Goal: Information Seeking & Learning: Learn about a topic

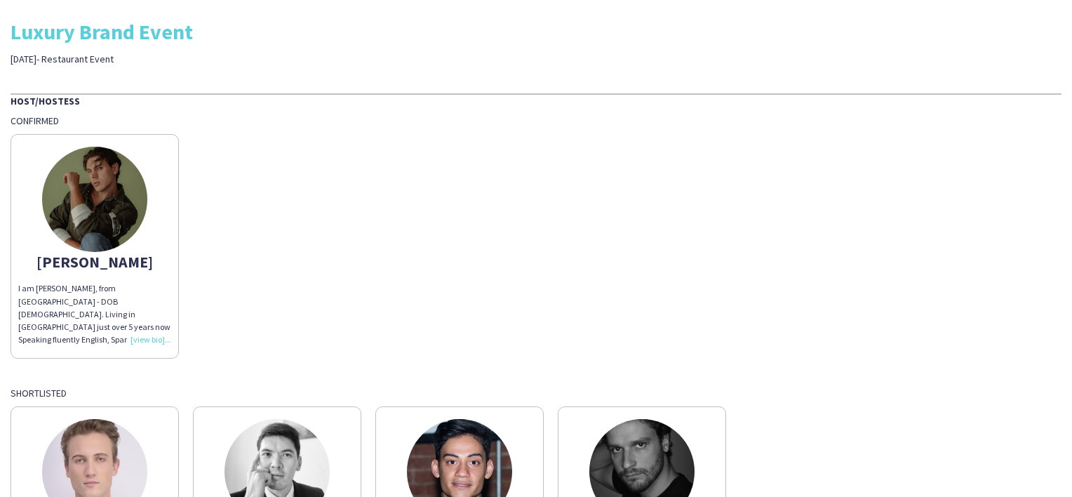
click at [108, 199] on img at bounding box center [94, 199] width 105 height 105
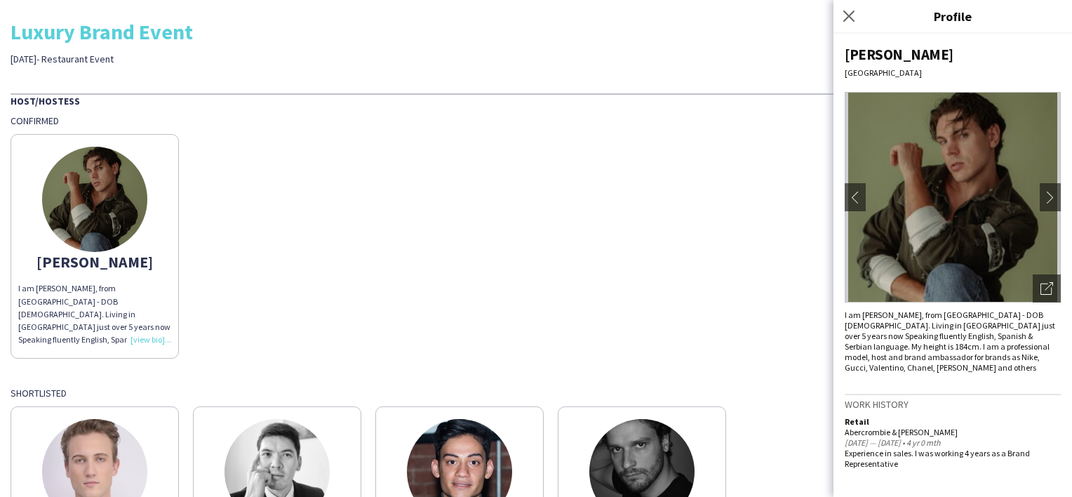
click at [1049, 199] on app-icon "chevron-right" at bounding box center [1054, 197] width 20 height 13
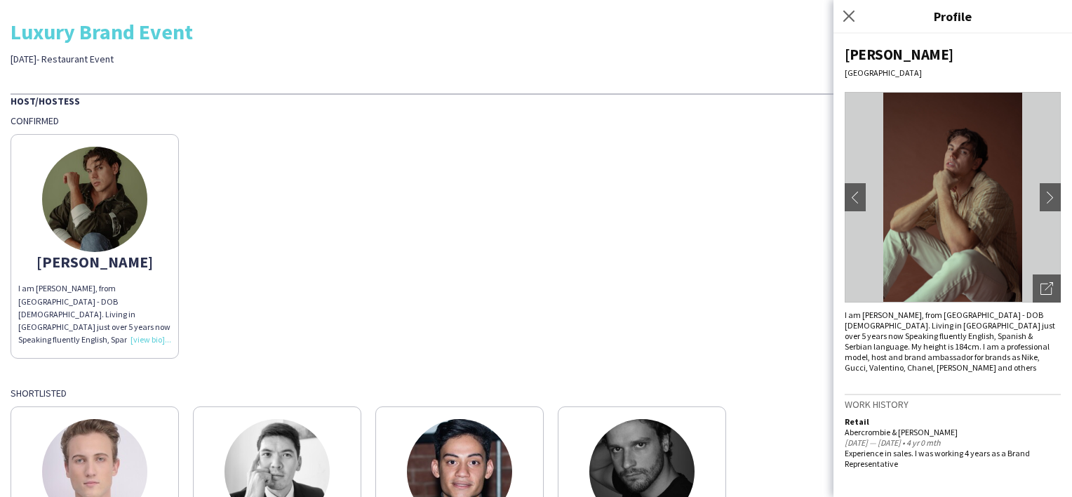
click at [1049, 199] on app-icon "chevron-right" at bounding box center [1054, 197] width 20 height 13
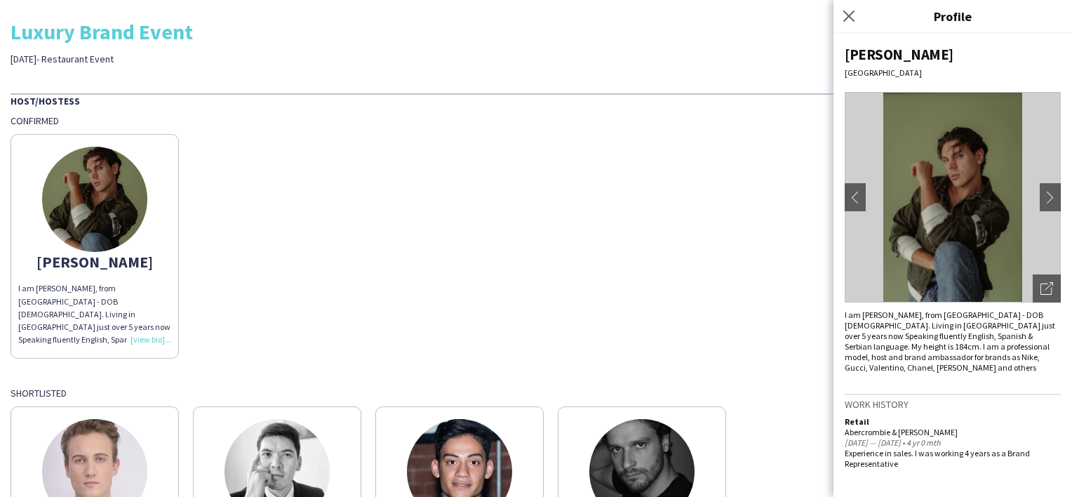
click at [1049, 199] on app-icon "chevron-right" at bounding box center [1054, 197] width 20 height 13
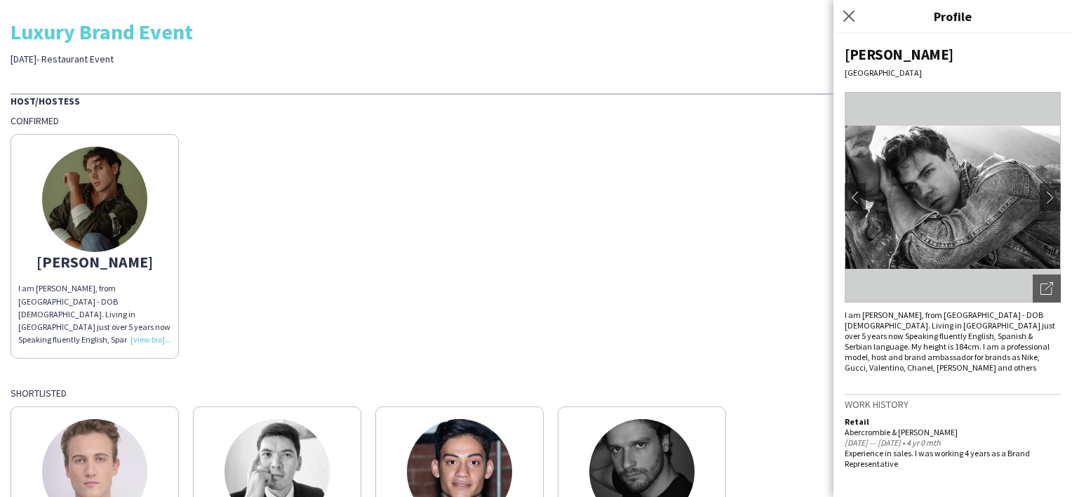
click at [1049, 199] on app-icon "chevron-right" at bounding box center [1054, 197] width 20 height 13
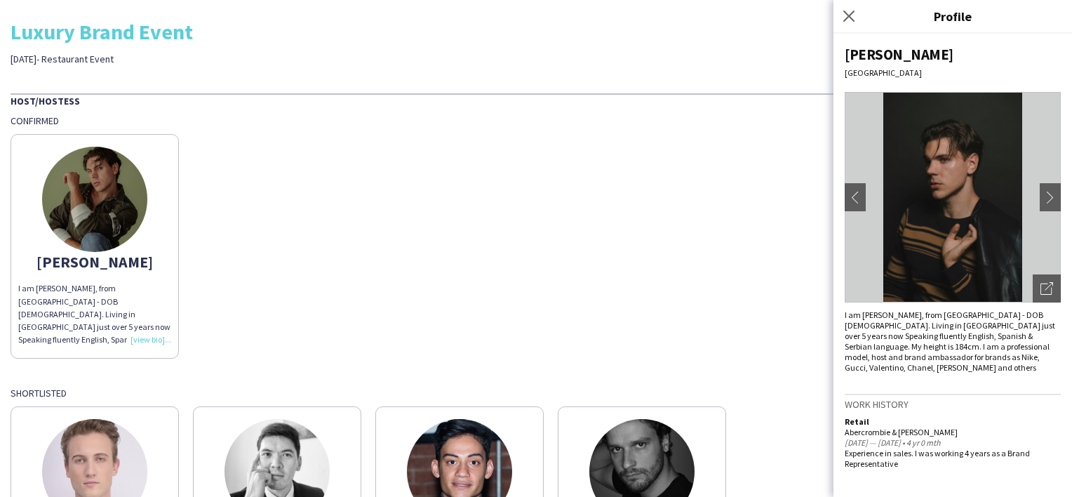
click at [1049, 199] on app-icon "chevron-right" at bounding box center [1054, 197] width 20 height 13
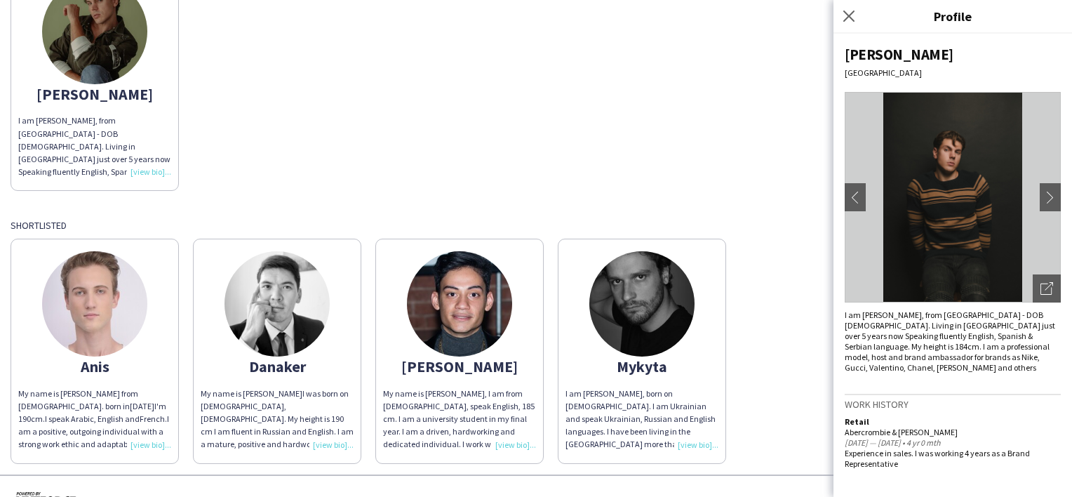
scroll to position [196, 0]
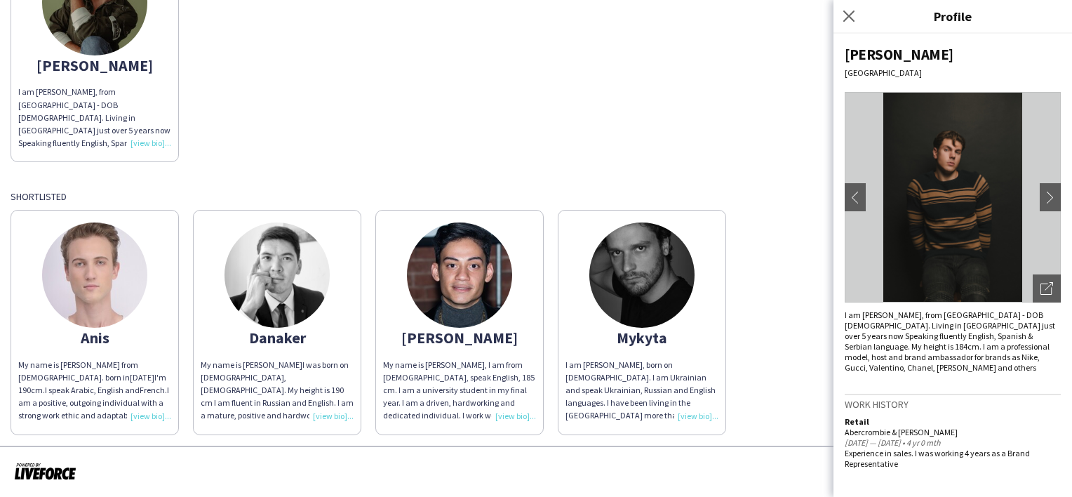
click at [651, 267] on img at bounding box center [641, 274] width 105 height 105
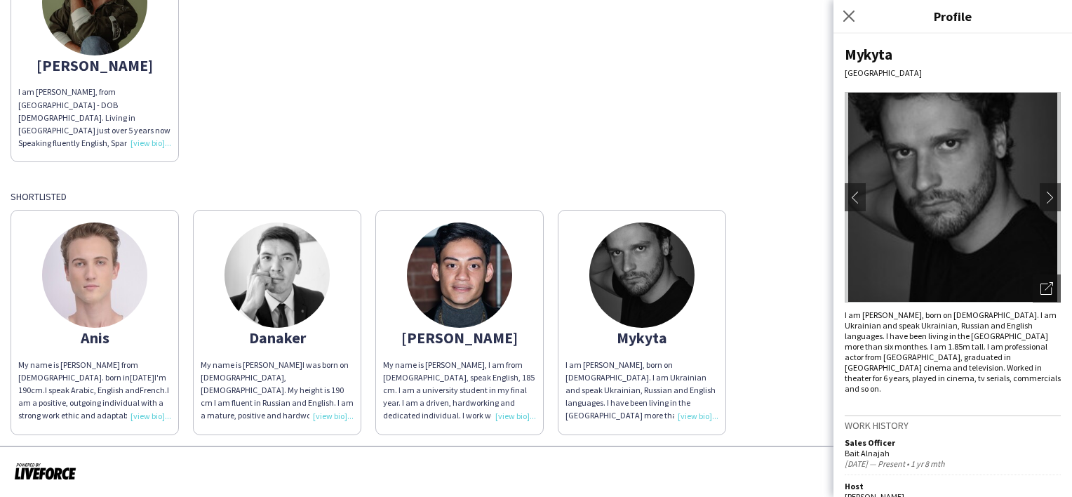
click at [1044, 200] on app-icon "chevron-right" at bounding box center [1054, 197] width 20 height 13
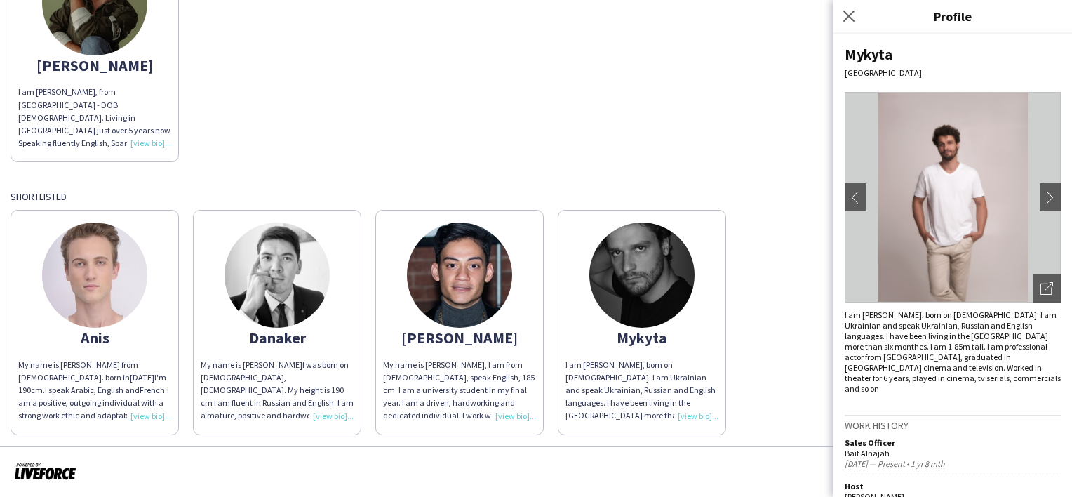
click at [1044, 199] on app-icon "chevron-right" at bounding box center [1054, 197] width 20 height 13
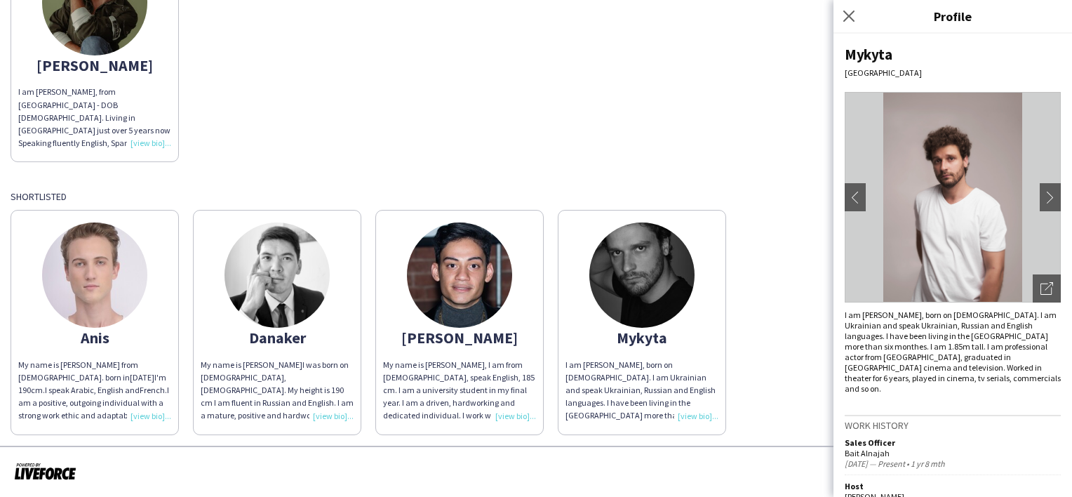
click at [1044, 199] on app-icon "chevron-right" at bounding box center [1054, 197] width 20 height 13
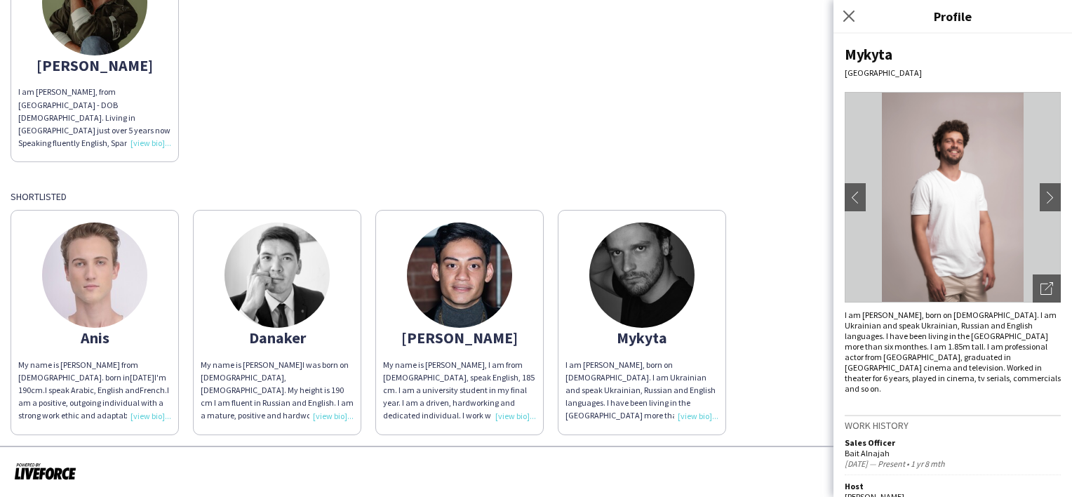
click at [1044, 199] on app-icon "chevron-right" at bounding box center [1054, 197] width 20 height 13
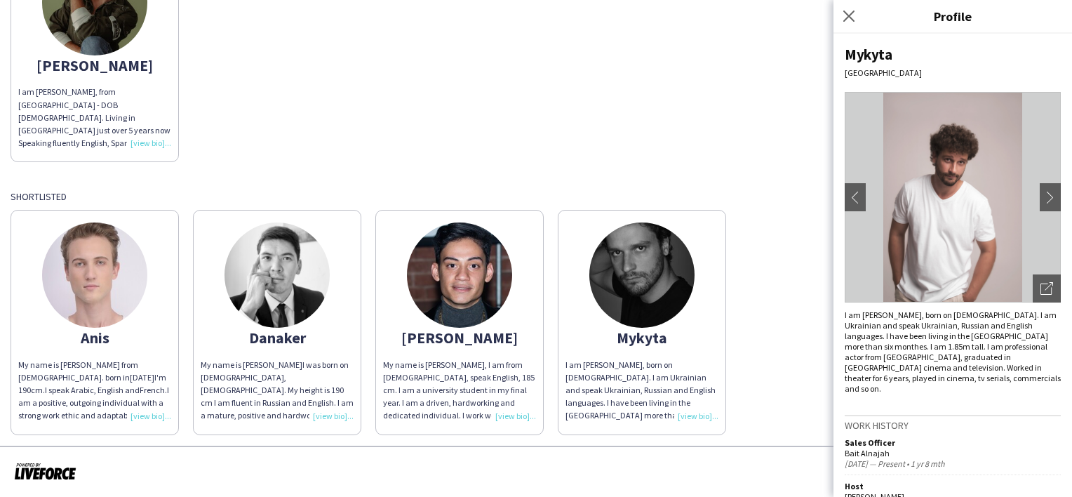
click at [1044, 199] on app-icon "chevron-right" at bounding box center [1054, 197] width 20 height 13
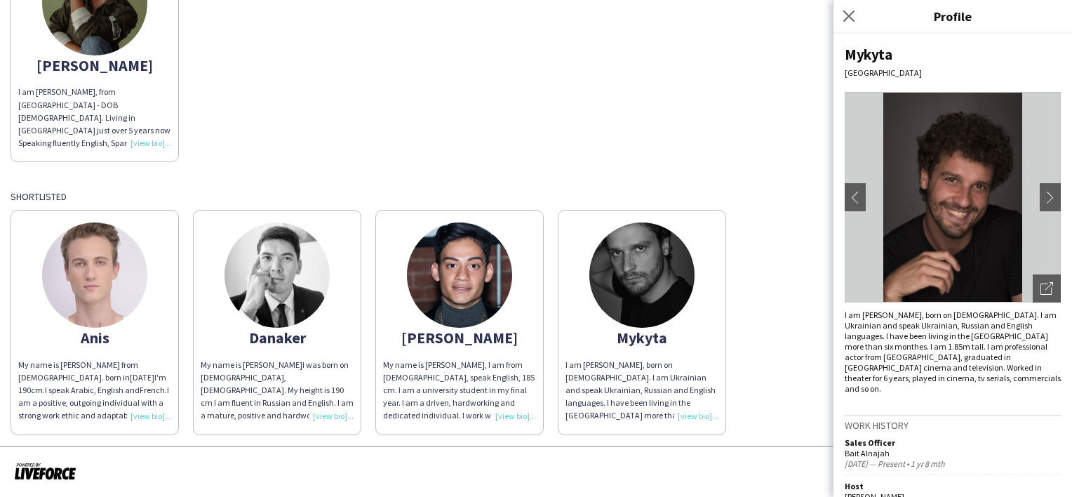
click at [1044, 199] on app-icon "chevron-right" at bounding box center [1054, 197] width 20 height 13
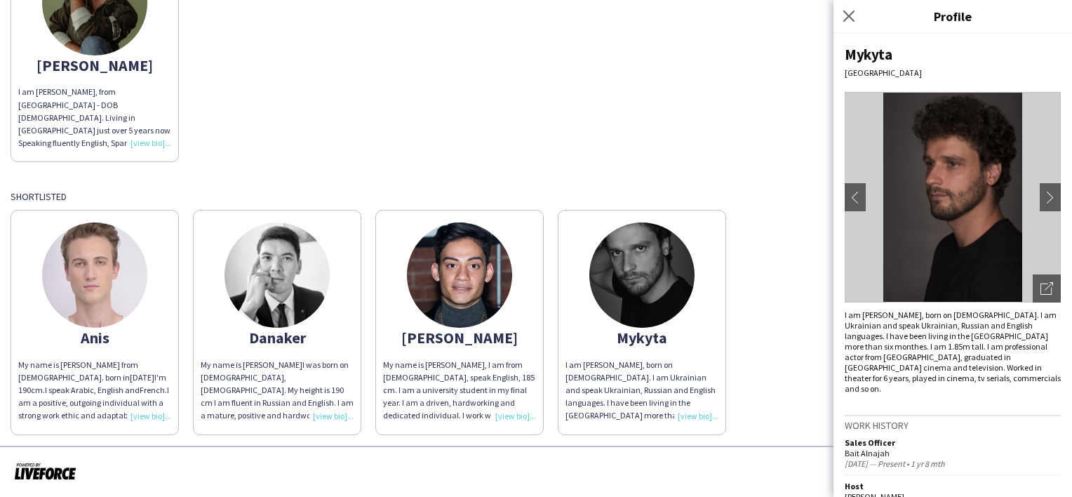
click at [1044, 199] on app-icon "chevron-right" at bounding box center [1054, 197] width 20 height 13
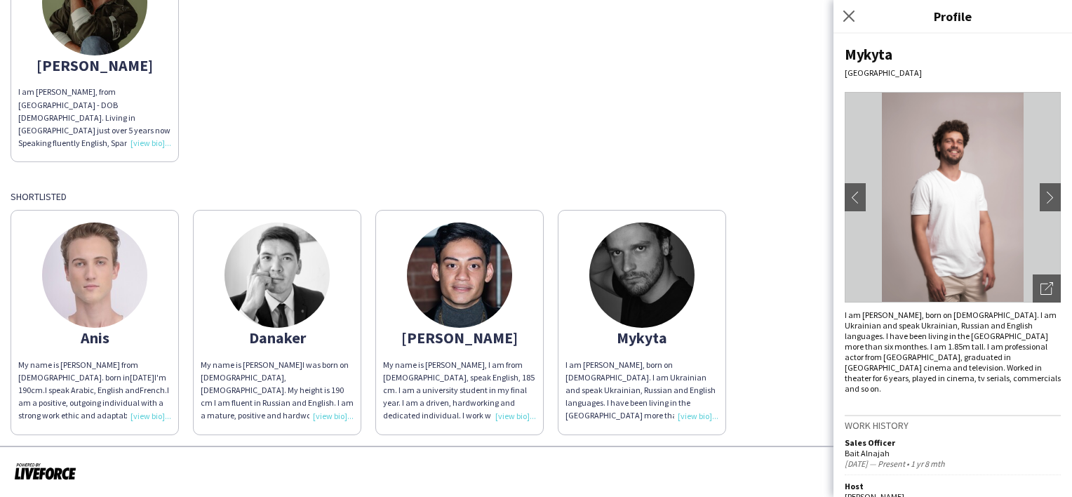
click at [1044, 199] on app-icon "chevron-right" at bounding box center [1054, 197] width 20 height 13
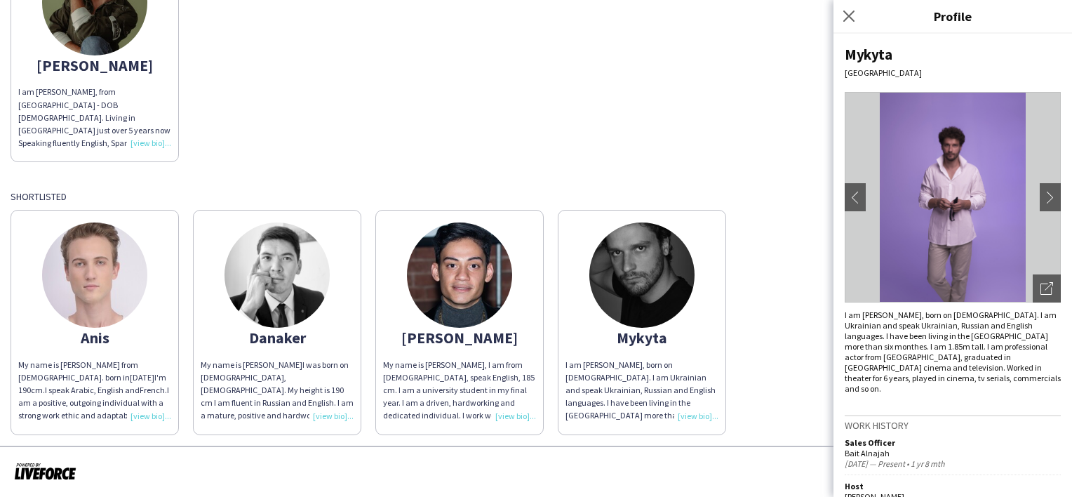
click at [1044, 199] on app-icon "chevron-right" at bounding box center [1054, 197] width 20 height 13
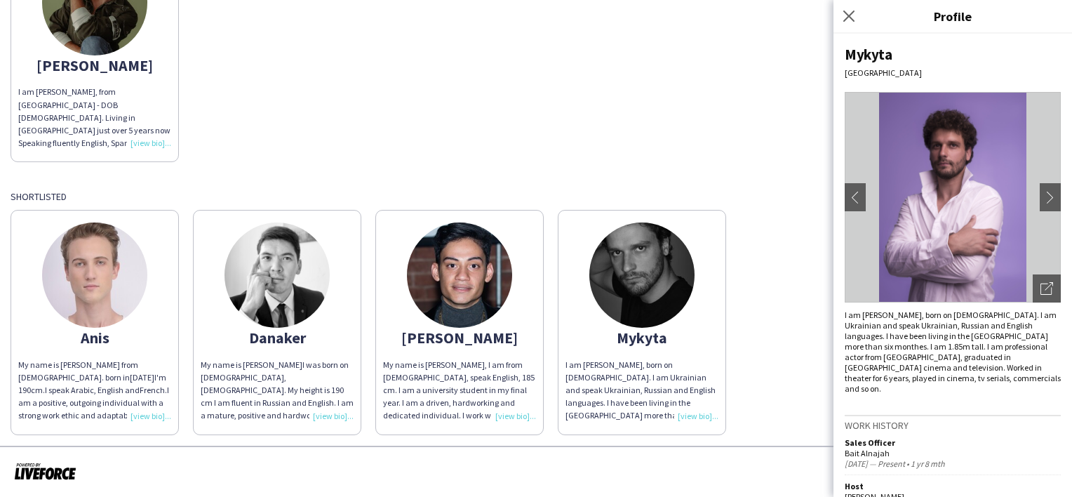
click at [1044, 199] on app-icon "chevron-right" at bounding box center [1054, 197] width 20 height 13
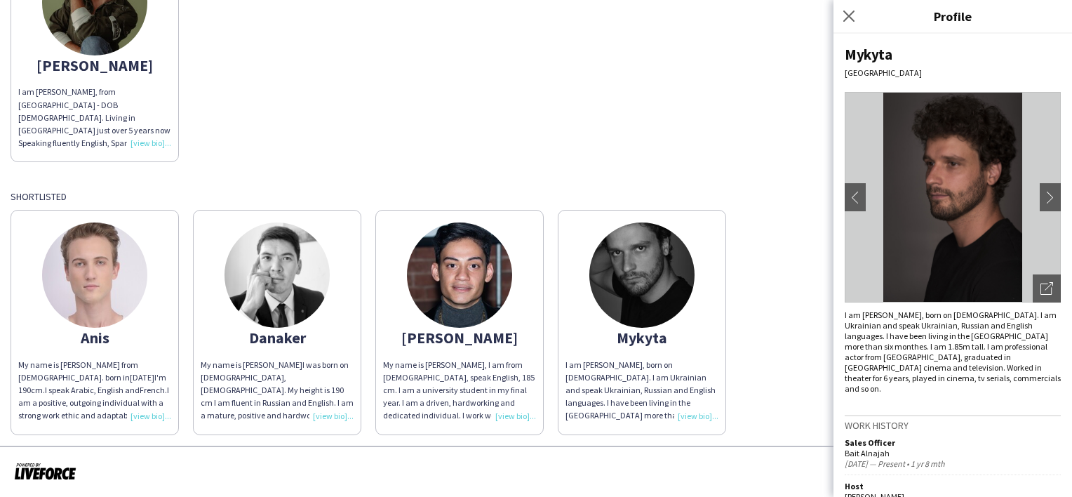
click at [1044, 196] on app-icon "chevron-right" at bounding box center [1054, 197] width 20 height 13
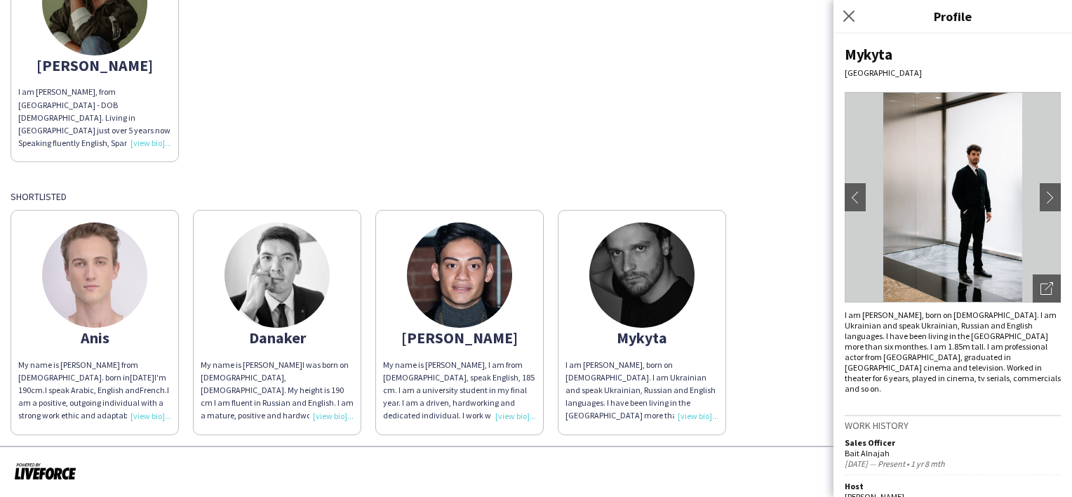
click at [1044, 196] on app-icon "chevron-right" at bounding box center [1054, 197] width 20 height 13
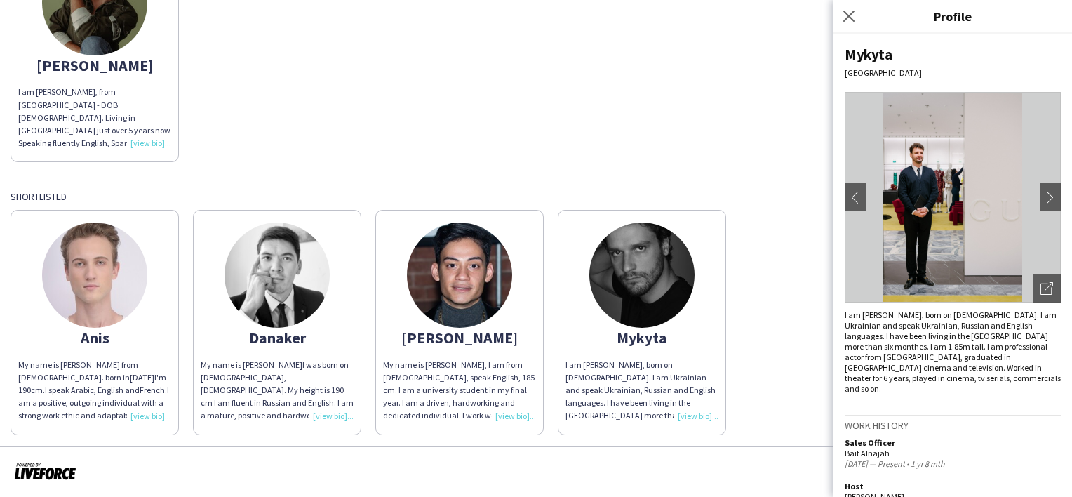
click at [1041, 189] on button "chevron-right" at bounding box center [1054, 197] width 28 height 28
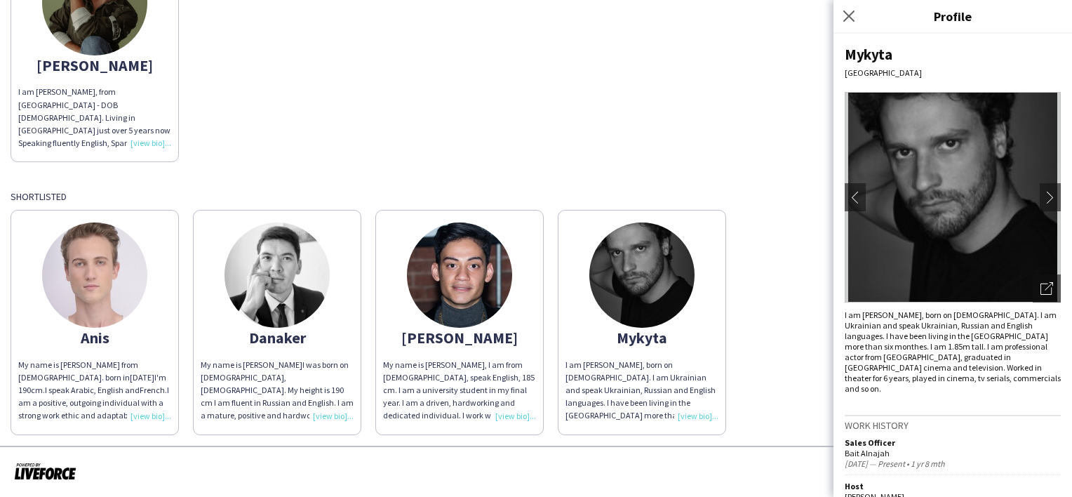
click at [857, 196] on app-icon "chevron-left" at bounding box center [852, 197] width 20 height 13
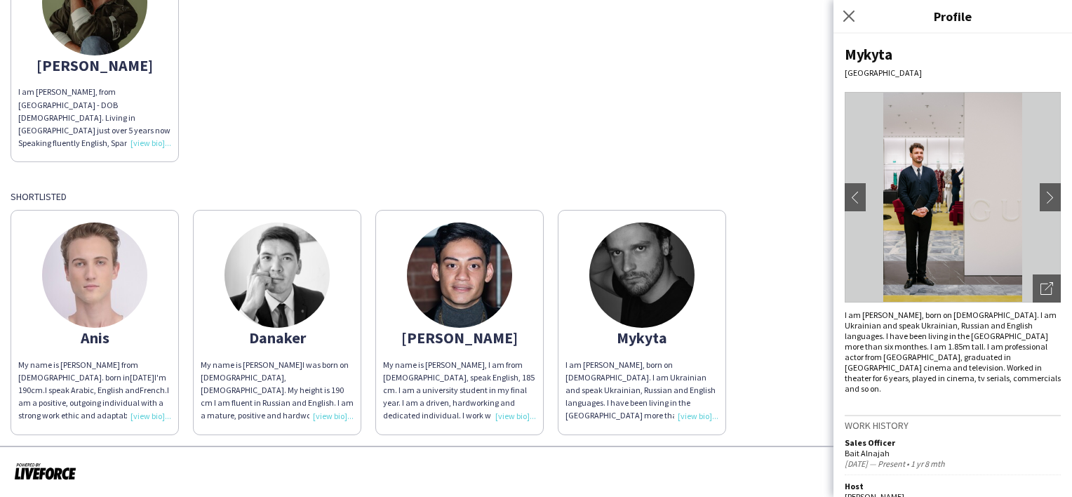
click at [98, 219] on app-share-pages-crew-card "Anis My name is Anis from Algeria. born in 26-09-1996 I'm 190cm. I speak Arabic…" at bounding box center [95, 322] width 168 height 224
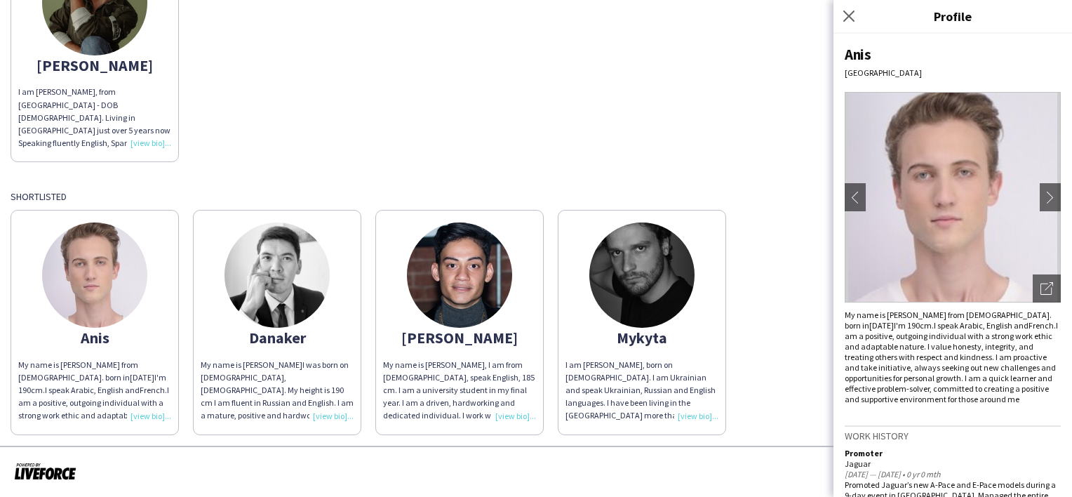
click at [1044, 197] on app-icon "chevron-right" at bounding box center [1054, 197] width 20 height 13
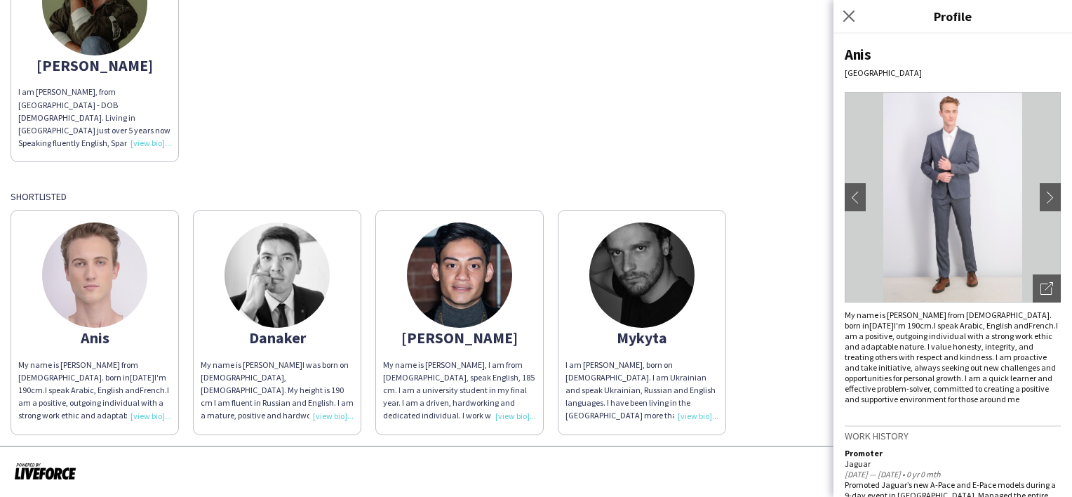
click at [1044, 197] on app-icon "chevron-right" at bounding box center [1054, 197] width 20 height 13
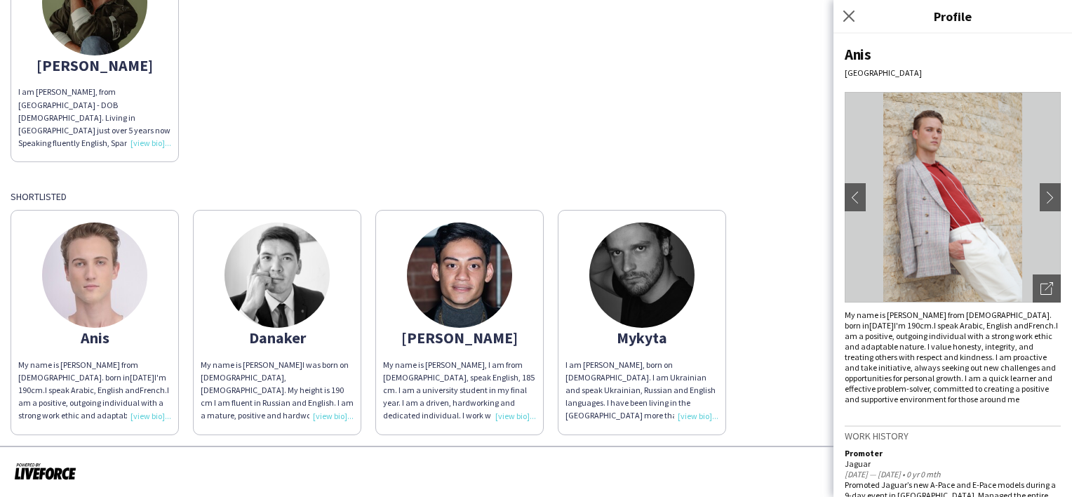
click at [854, 196] on app-icon "chevron-left" at bounding box center [852, 197] width 20 height 13
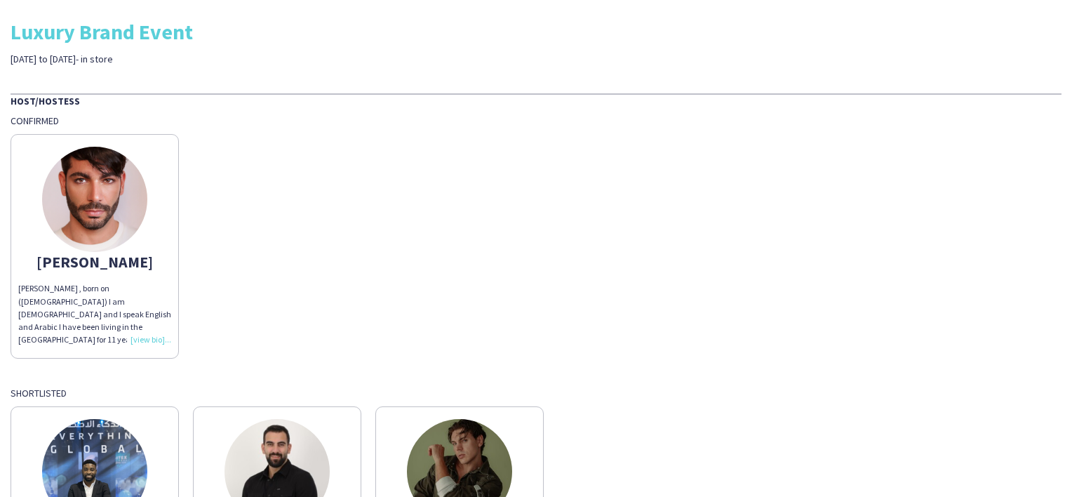
click at [123, 210] on img at bounding box center [94, 199] width 105 height 105
